Goal: Task Accomplishment & Management: Use online tool/utility

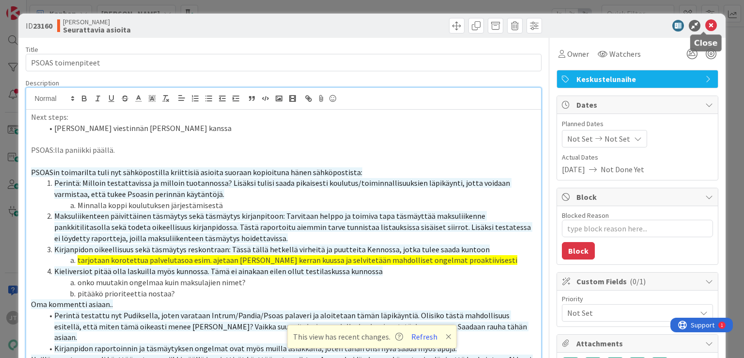
click at [706, 26] on icon at bounding box center [712, 26] width 12 height 12
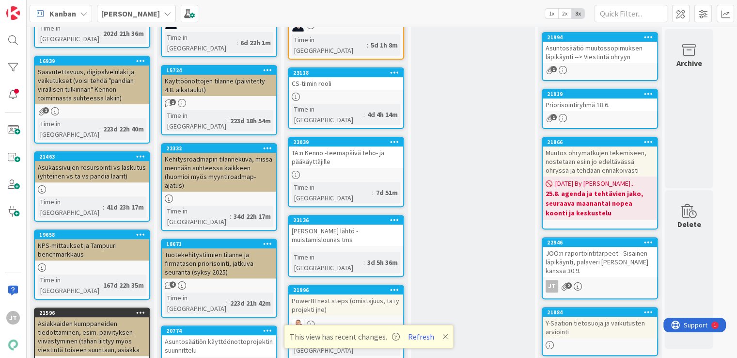
click at [140, 15] on b "[PERSON_NAME]" at bounding box center [130, 14] width 59 height 10
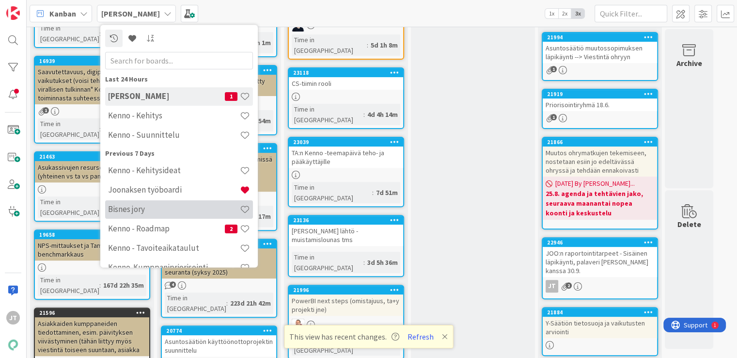
click at [161, 210] on h4 "Bisnes jory" at bounding box center [174, 210] width 132 height 10
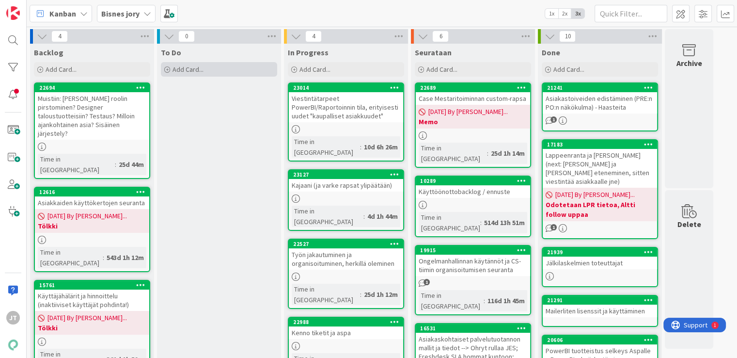
click at [190, 69] on span "Add Card..." at bounding box center [188, 69] width 31 height 9
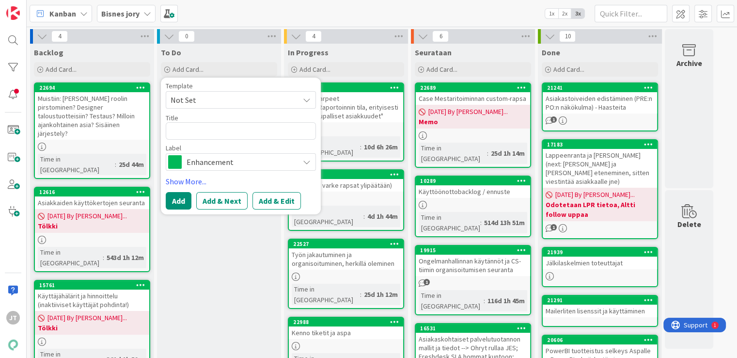
type textarea "x"
type textarea "A"
type textarea "x"
type textarea "Ad"
type textarea "x"
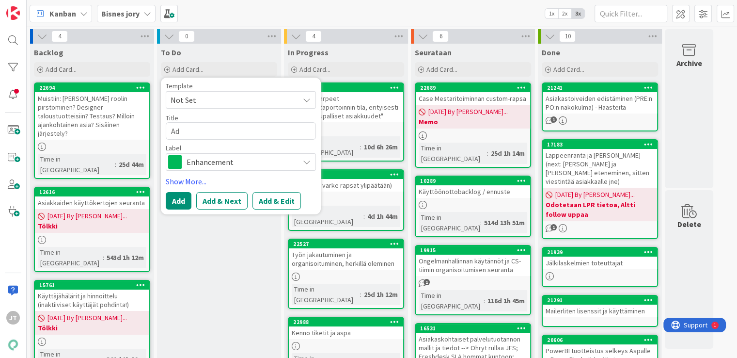
type textarea "Ada"
type textarea "x"
type textarea "Ada"
type textarea "x"
type textarea "[PERSON_NAME]"
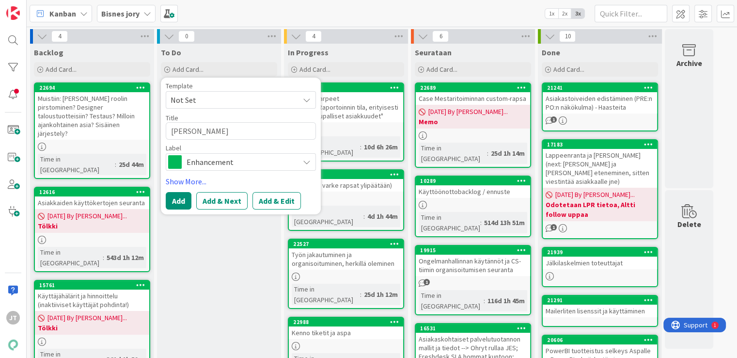
type textarea "x"
type textarea "Ada mu"
type textarea "x"
type textarea "Ada muk"
type textarea "x"
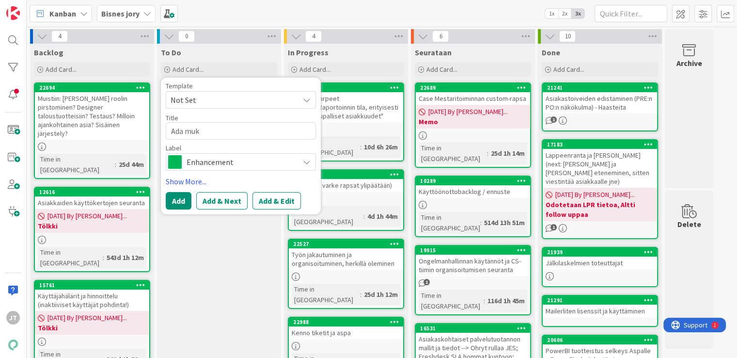
type textarea "[PERSON_NAME]"
type textarea "x"
type textarea "[PERSON_NAME]"
type textarea "x"
type textarea "Ada mukaan"
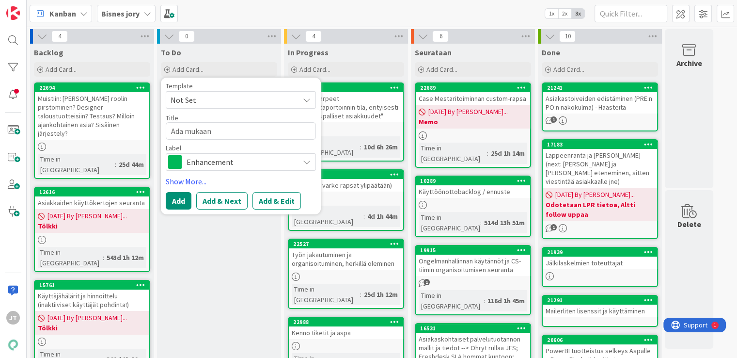
type textarea "x"
type textarea "Ada mukaan"
type textarea "x"
type textarea "Ada mukaan S"
type textarea "x"
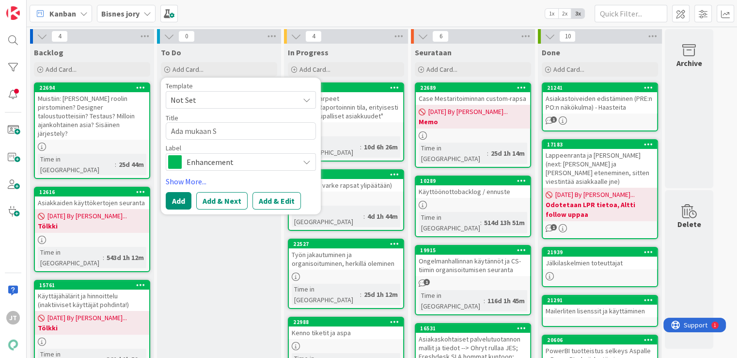
type textarea "Ada mukaan Si"
type textarea "x"
type textarea "Ada mukaan Sin"
type textarea "x"
type textarea "Ada mukaan Sini"
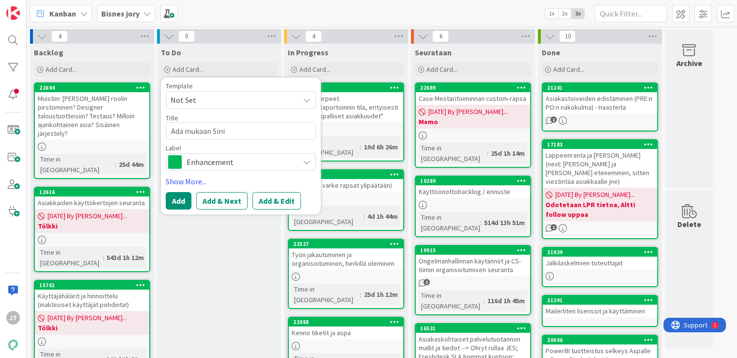
type textarea "x"
type textarea "[PERSON_NAME] mukaan Sinih"
type textarea "x"
type textarea "[PERSON_NAME] mukaan Siniha"
type textarea "x"
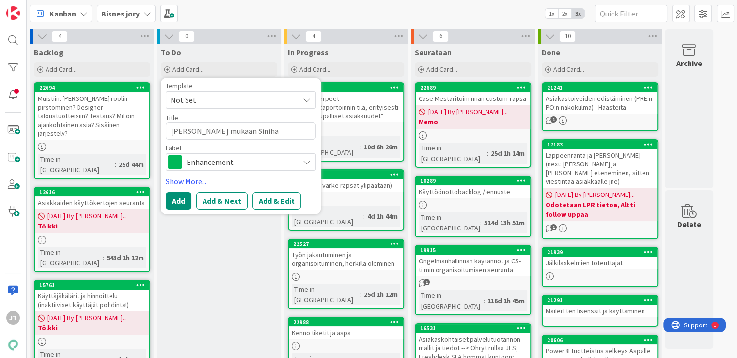
type textarea "[PERSON_NAME] mukaan Sinih"
type textarea "x"
type textarea "Ada mukaan Sini"
type textarea "x"
type textarea "[PERSON_NAME] mukaan Sinin"
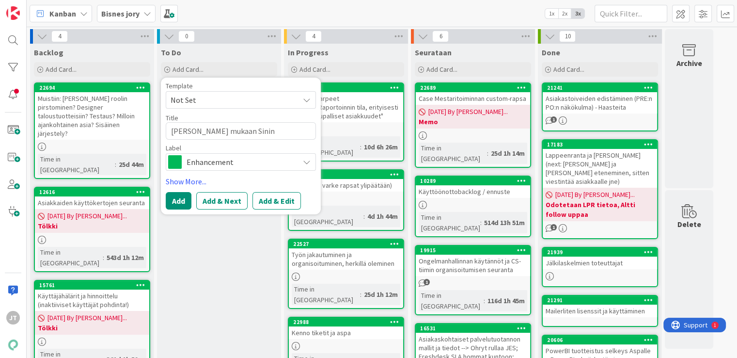
type textarea "x"
type textarea "Ada mukaan Sinina"
type textarea "x"
type textarea "Ada mukaan Sininau"
type textarea "x"
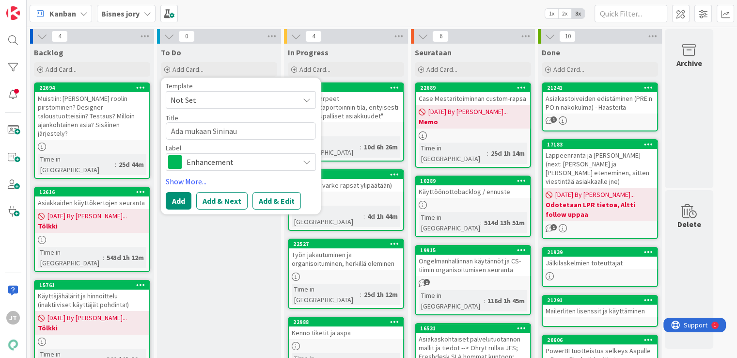
type textarea "Ada mukaan Sininauh"
type textarea "x"
type textarea "[PERSON_NAME] mukaan Sininauha"
type textarea "x"
type textarea "Ada mukaan Sininauhan"
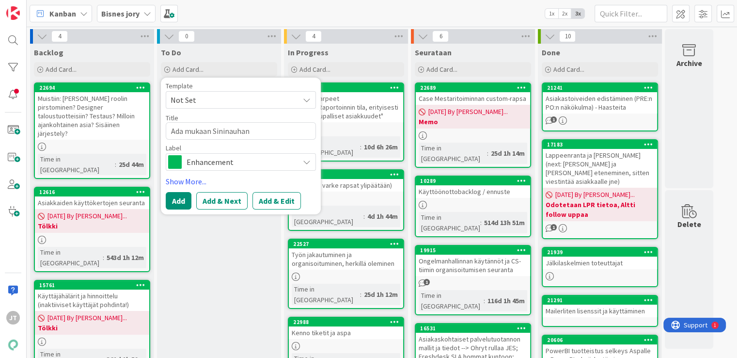
type textarea "x"
type textarea "Ada mukaan Sininauhan"
type textarea "x"
type textarea "[PERSON_NAME] mukaan Sininauhan å"
type textarea "x"
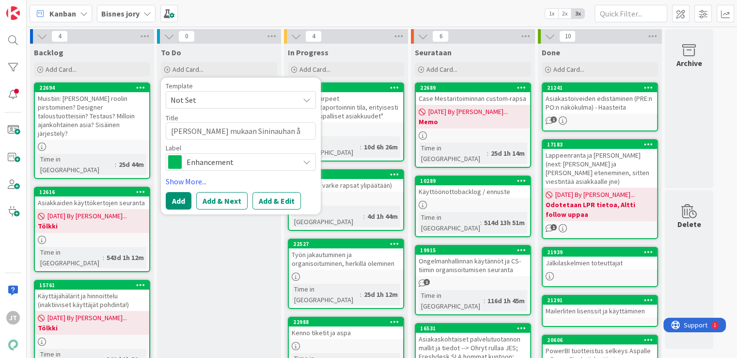
type textarea "[PERSON_NAME] mukaan Sininauhan år"
type textarea "x"
type textarea "[PERSON_NAME] mukaan Sininauhan åro"
type textarea "x"
type textarea "[PERSON_NAME] mukaan Sininauhan åroj"
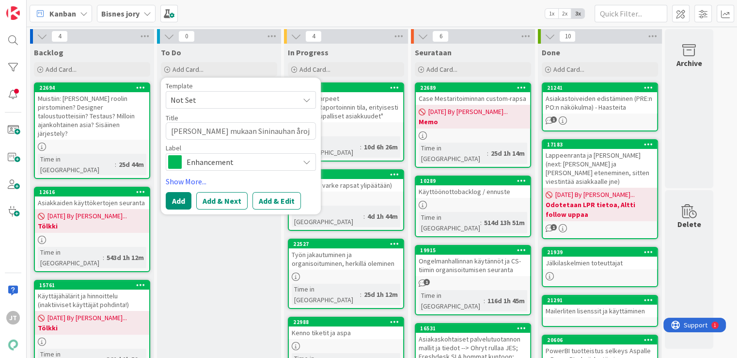
type textarea "x"
type textarea "[PERSON_NAME] mukaan Sininauhan åro"
type textarea "x"
type textarea "[PERSON_NAME] mukaan Sininauhan år"
type textarea "x"
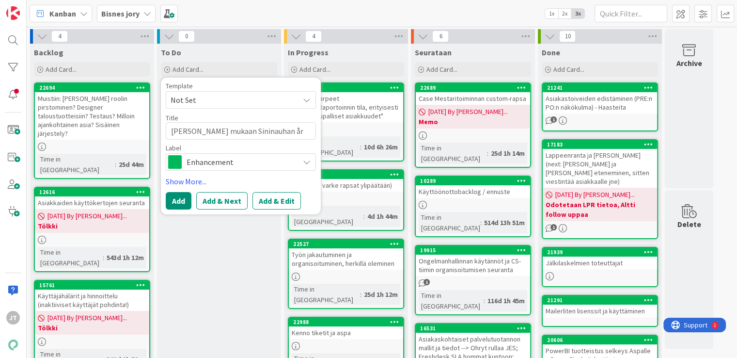
type textarea "[PERSON_NAME] mukaan Sininauhan å"
type textarea "x"
type textarea "Ada mukaan Sininauhan"
type textarea "x"
type textarea "Ada mukaan Sininauhan r"
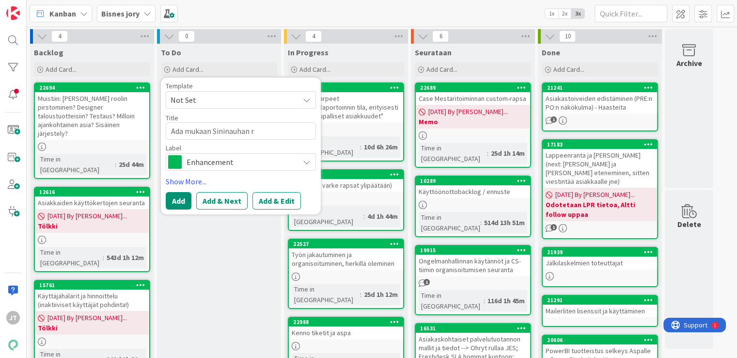
type textarea "x"
type textarea "Ada mukaan Sininauhan"
type textarea "x"
type textarea "[PERSON_NAME] mukaan Sininauhan å"
type textarea "x"
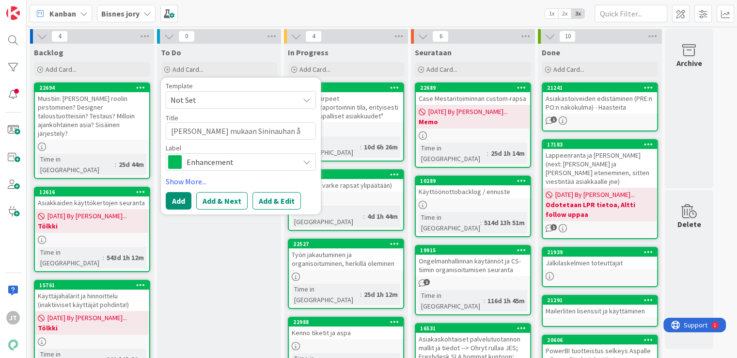
type textarea "[PERSON_NAME] mukaan Sininauhan år"
type textarea "x"
type textarea "[PERSON_NAME] mukaan Sininauhan å"
type textarea "x"
type textarea "Ada mukaan Sininauhan"
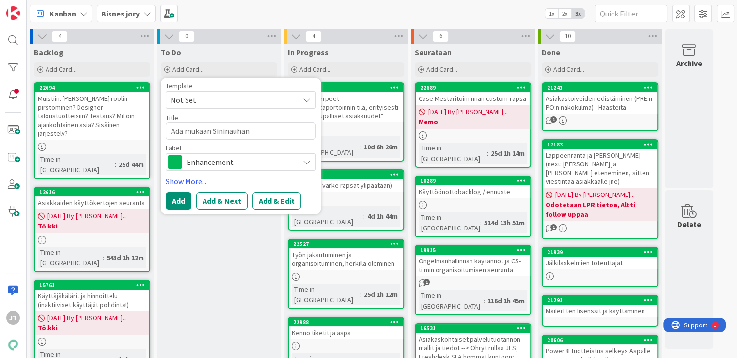
type textarea "x"
type textarea "Ada mukaan Sininauhan p"
type textarea "x"
type textarea "[PERSON_NAME] mukaan Sininauhan pr"
type textarea "x"
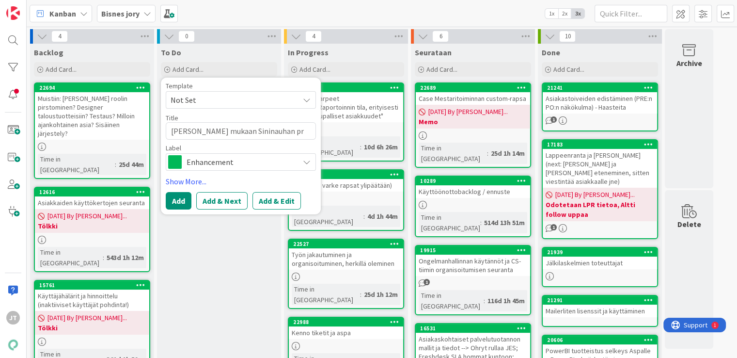
type textarea "[PERSON_NAME] mukaan Sininauhan pro"
type textarea "x"
type textarea "Ada mukaan Sininauhan proj"
type textarea "x"
type textarea "Ada mukaan Sininauhan proje"
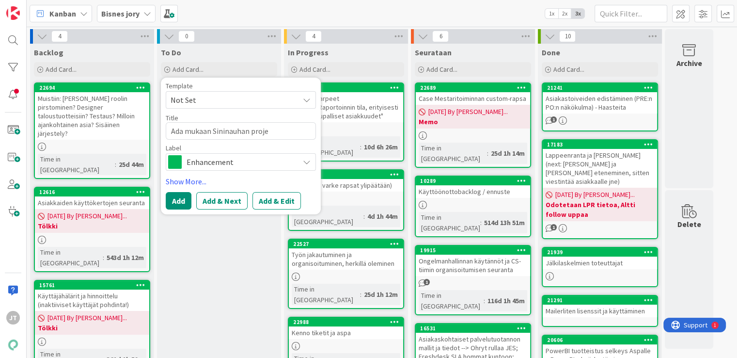
type textarea "x"
type textarea "[PERSON_NAME] mukaan Sininauhan projek"
type textarea "x"
type textarea "Ada mukaan Sininauhan projekt"
type textarea "x"
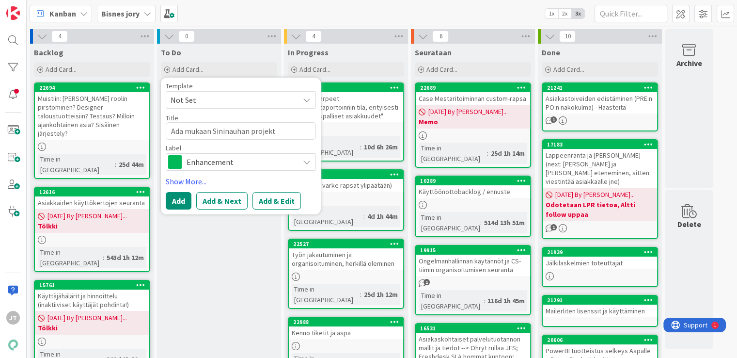
type textarea "Ada mukaan Sininauhan projekti"
type textarea "x"
type textarea "Ada mukaan Sininauhan projektii"
type textarea "x"
type textarea "[PERSON_NAME] mukaan Sininauhan projektiin"
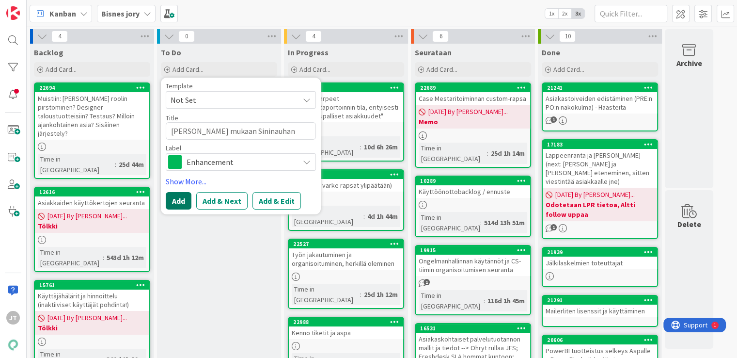
click at [178, 200] on button "Add" at bounding box center [179, 200] width 26 height 17
